Goal: Transaction & Acquisition: Purchase product/service

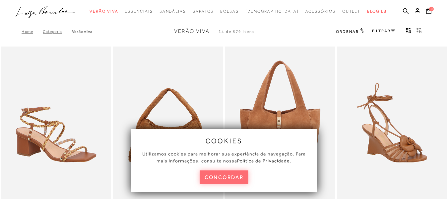
click at [230, 177] on button "concordar" at bounding box center [224, 177] width 49 height 14
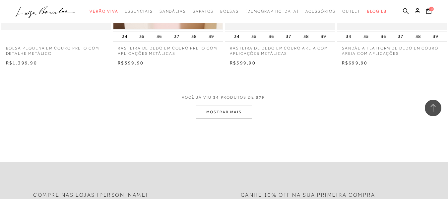
scroll to position [1226, 0]
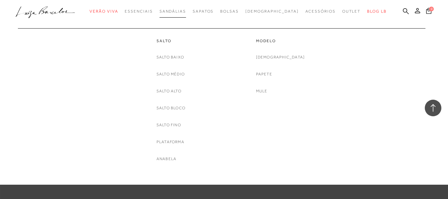
click at [186, 14] on link "Sandálias" at bounding box center [172, 11] width 27 height 12
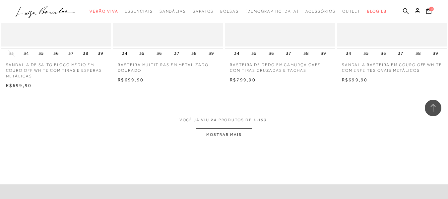
scroll to position [1259, 0]
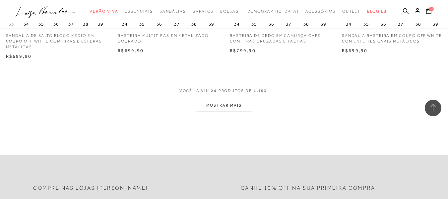
click at [209, 107] on button "MOSTRAR MAIS" at bounding box center [224, 105] width 56 height 13
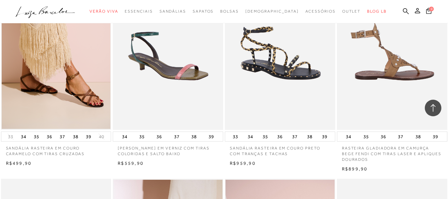
scroll to position [2221, 0]
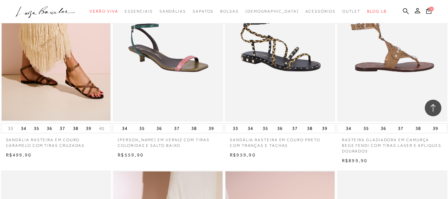
click at [398, 66] on img at bounding box center [392, 38] width 110 height 165
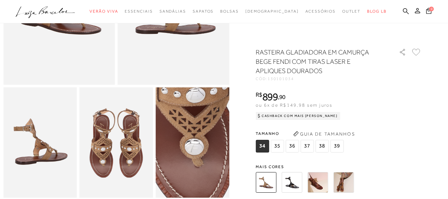
scroll to position [133, 0]
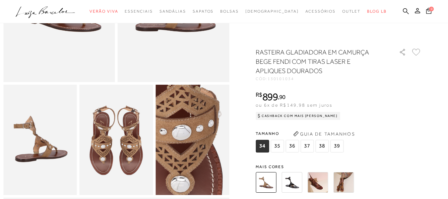
click at [211, 117] on img at bounding box center [175, 166] width 147 height 220
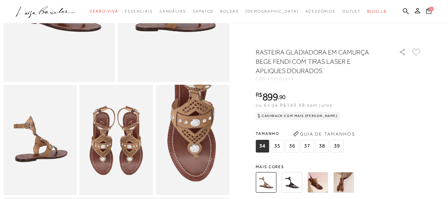
click at [326, 145] on span "38" at bounding box center [321, 146] width 13 height 13
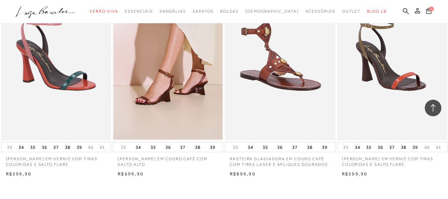
scroll to position [2486, 0]
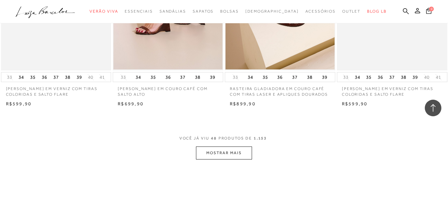
click at [225, 154] on button "MOSTRAR MAIS" at bounding box center [224, 152] width 56 height 13
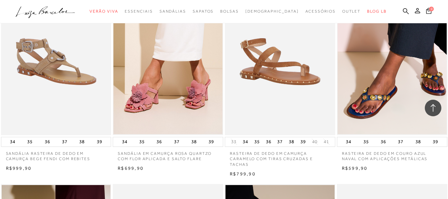
scroll to position [2983, 0]
